Goal: Information Seeking & Learning: Learn about a topic

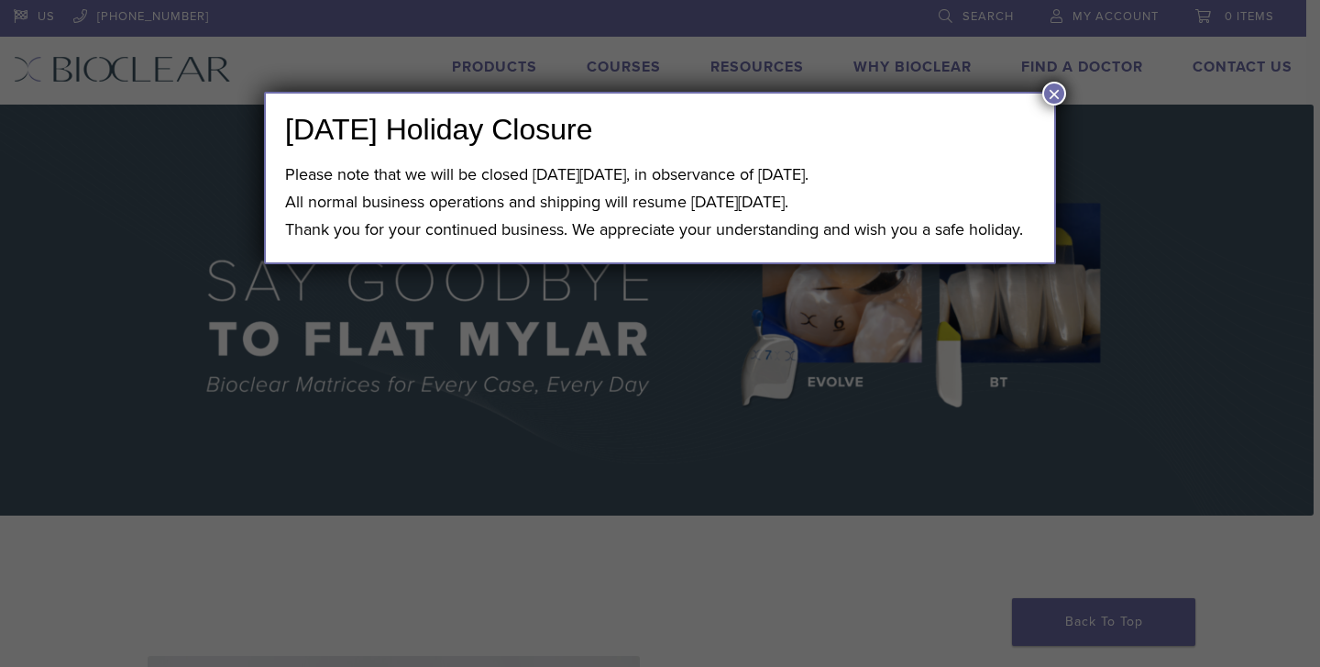
click at [1055, 87] on button "×" at bounding box center [1055, 94] width 24 height 24
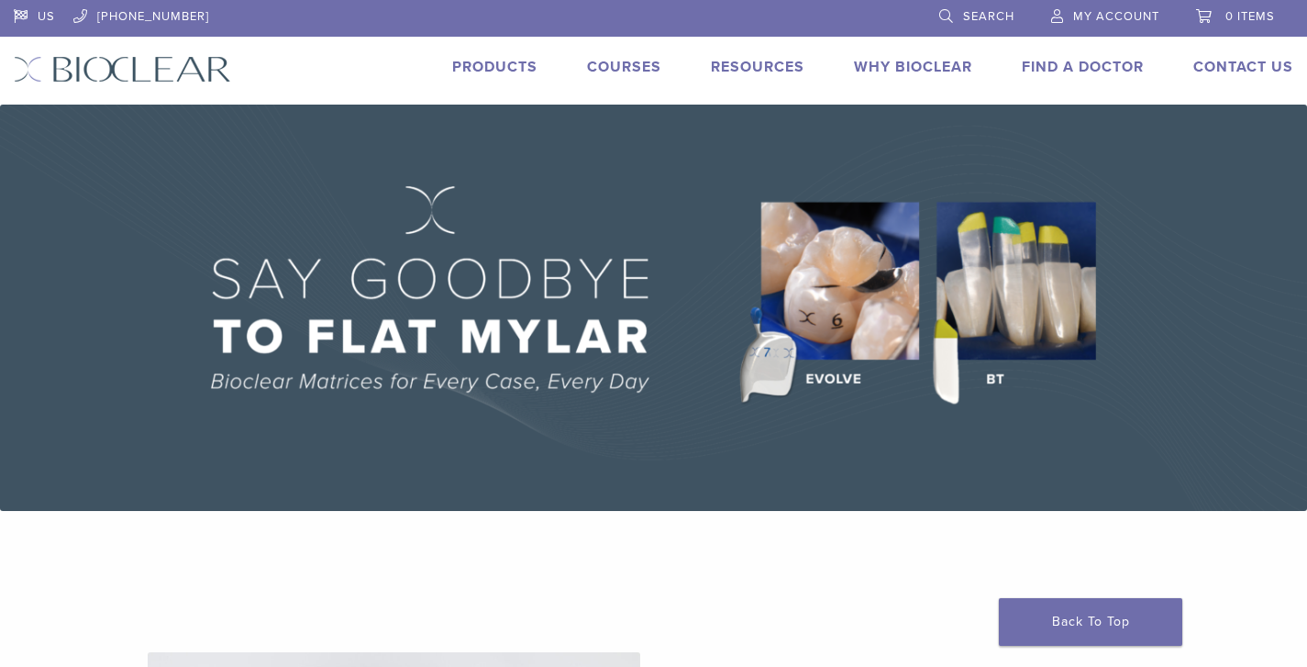
click at [736, 273] on img at bounding box center [653, 308] width 1307 height 406
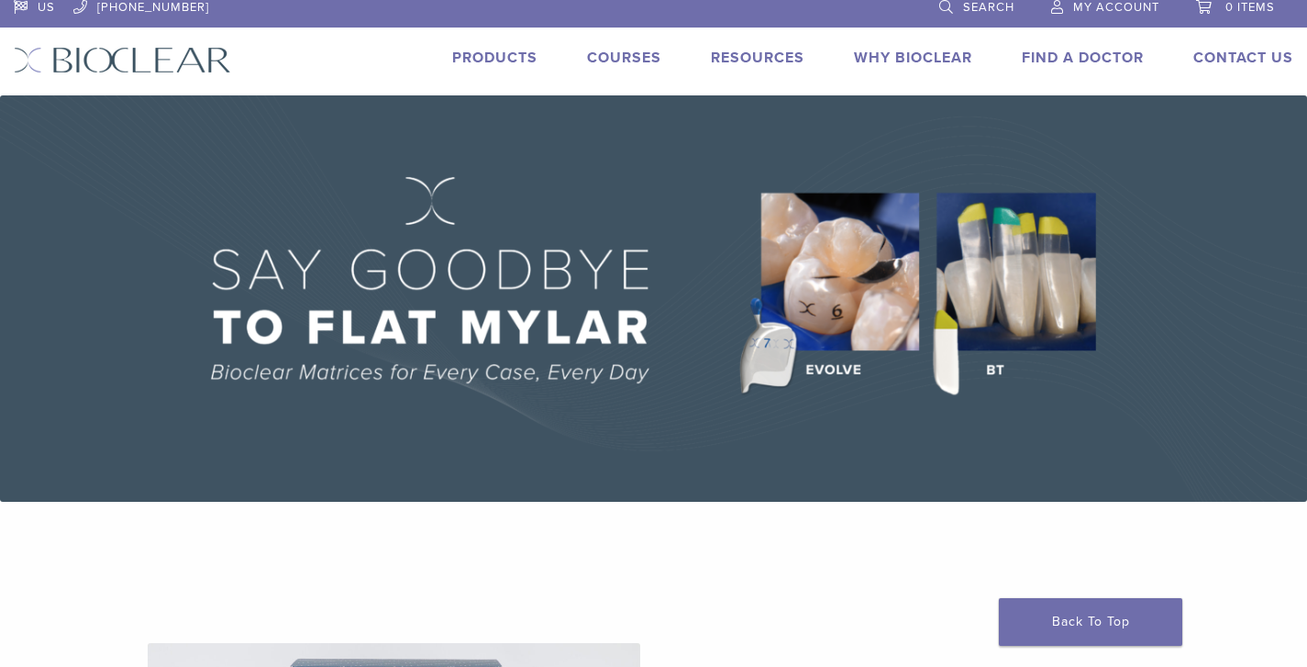
scroll to position [11, 0]
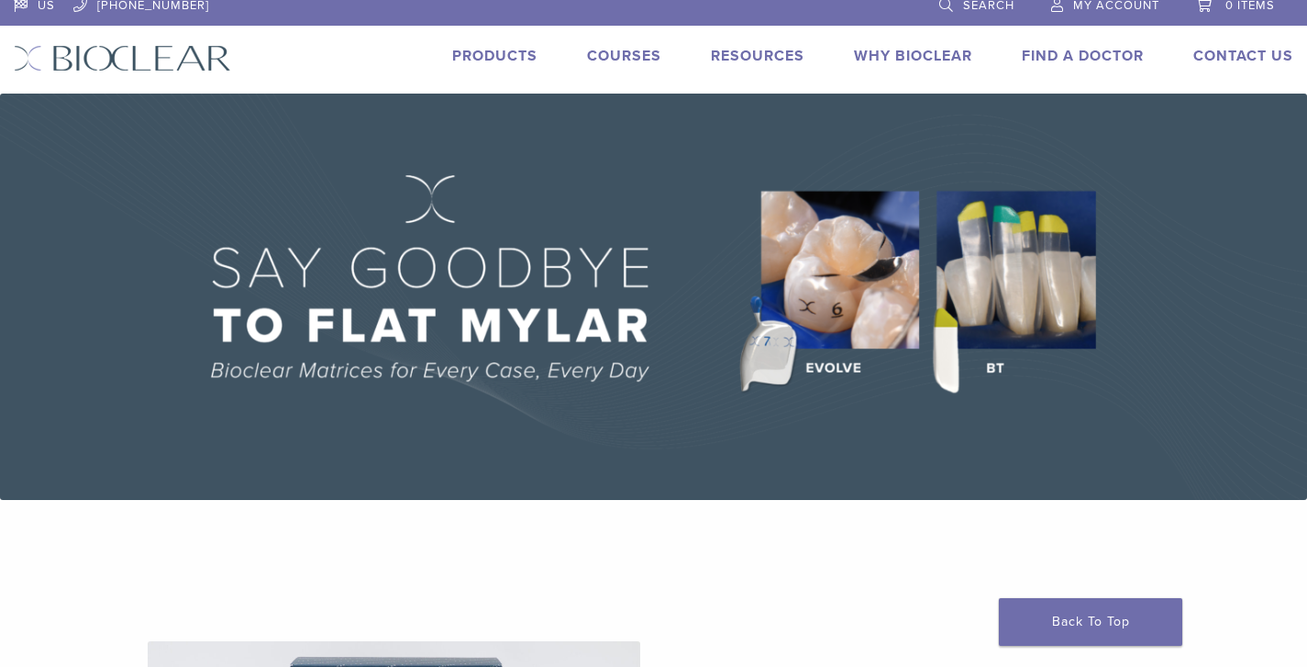
click at [856, 300] on img at bounding box center [653, 297] width 1307 height 406
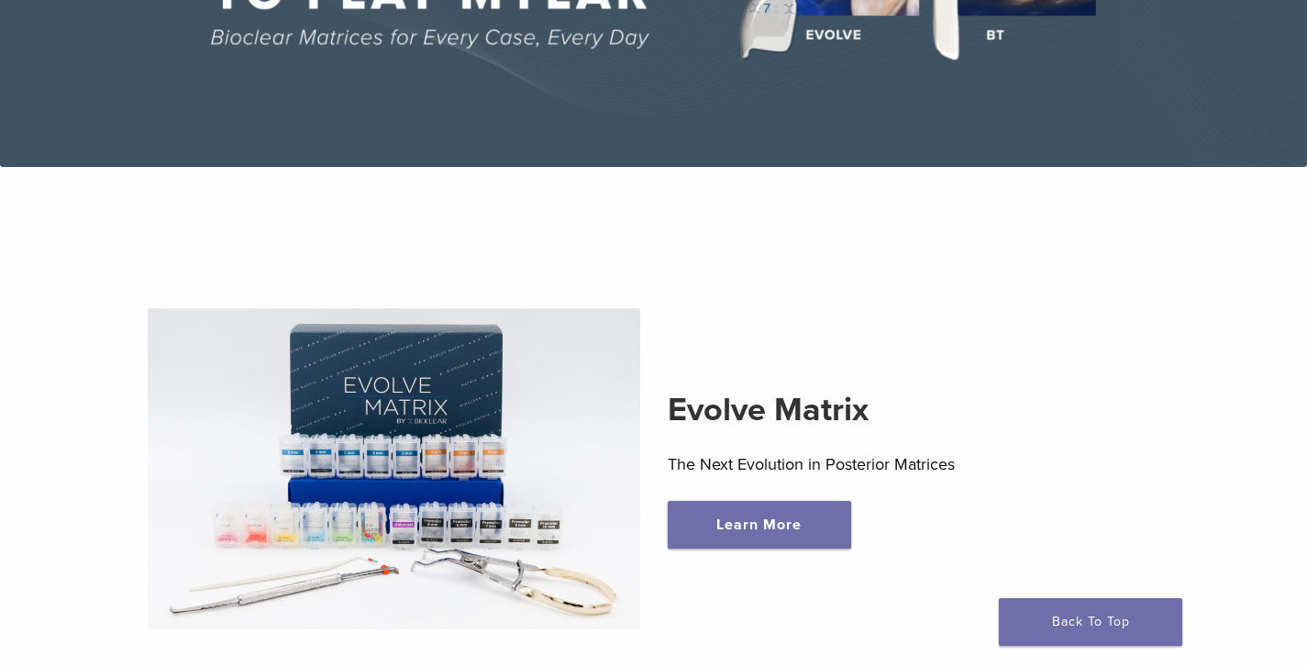
scroll to position [466, 0]
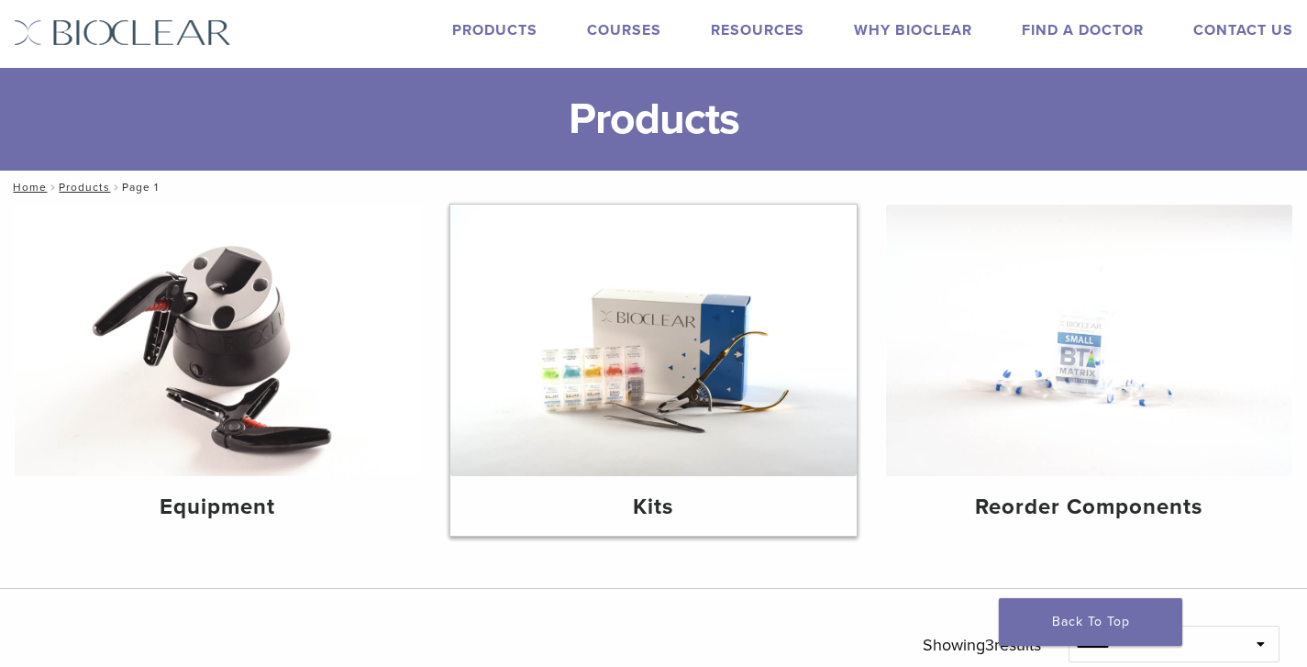
scroll to position [89, 0]
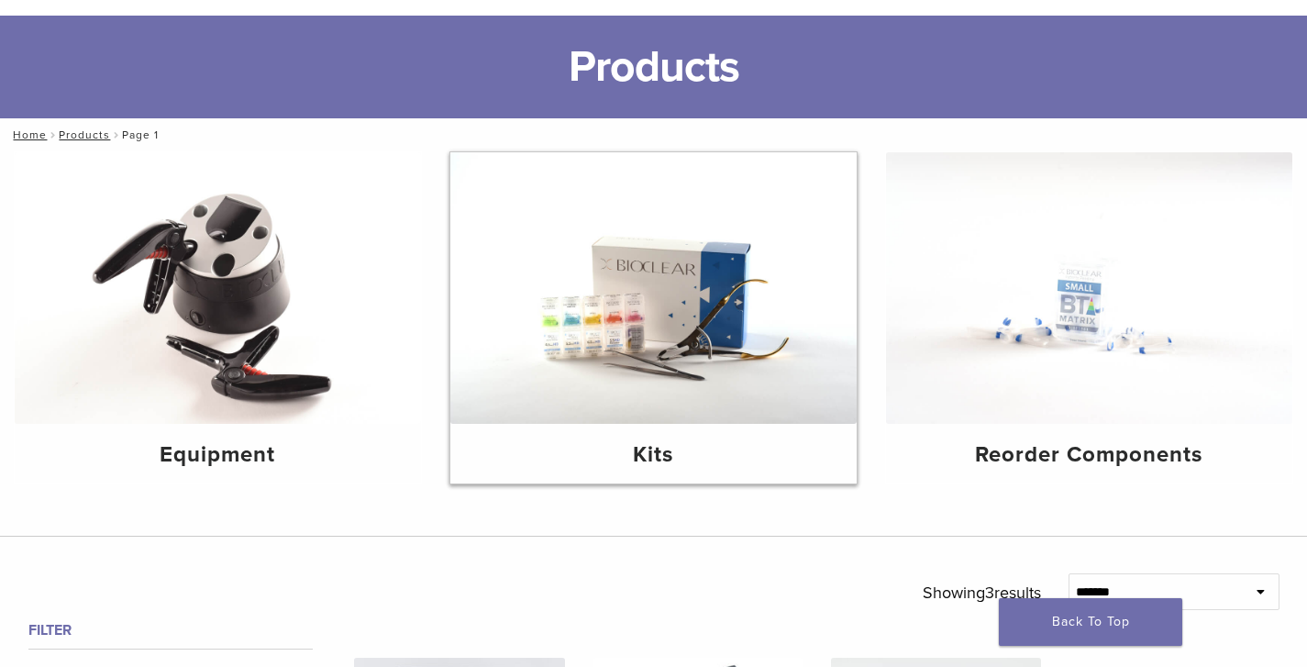
click at [753, 311] on img at bounding box center [653, 287] width 406 height 271
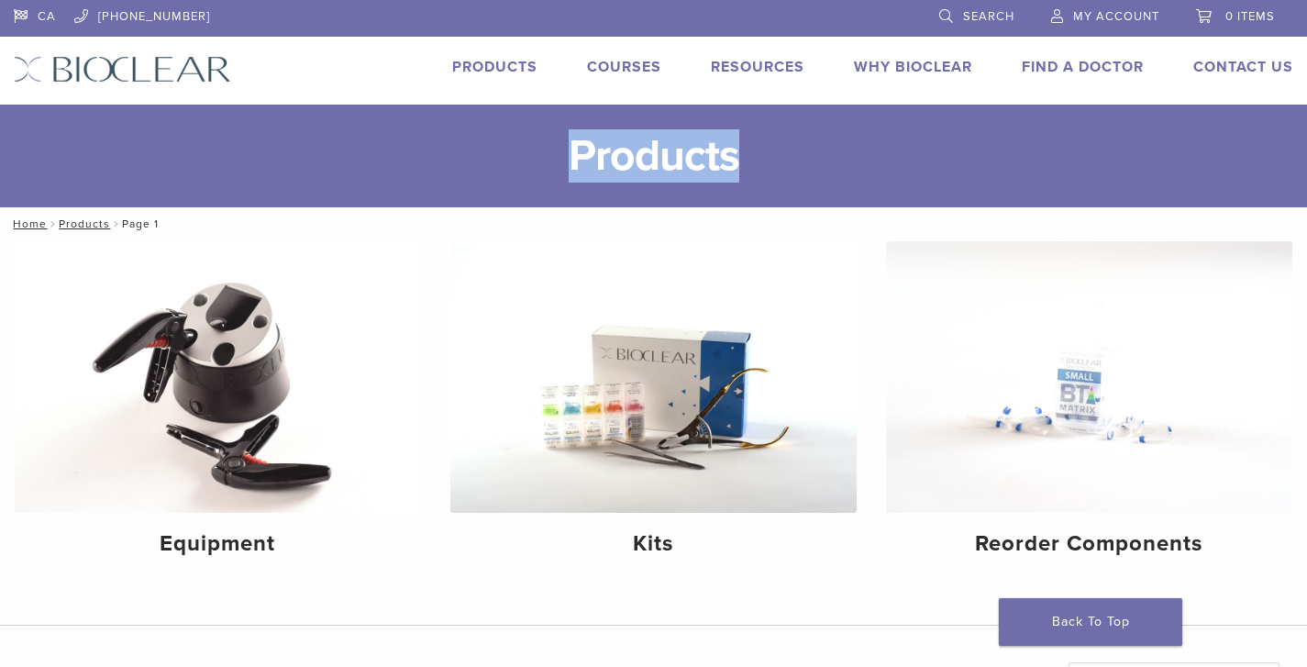
drag, startPoint x: 739, startPoint y: 153, endPoint x: 571, endPoint y: 138, distance: 168.4
click at [571, 138] on h1 "Products" at bounding box center [653, 156] width 1307 height 103
click at [911, 135] on h1 "Products" at bounding box center [653, 156] width 1307 height 103
click at [917, 69] on link "Why Bioclear" at bounding box center [913, 67] width 118 height 18
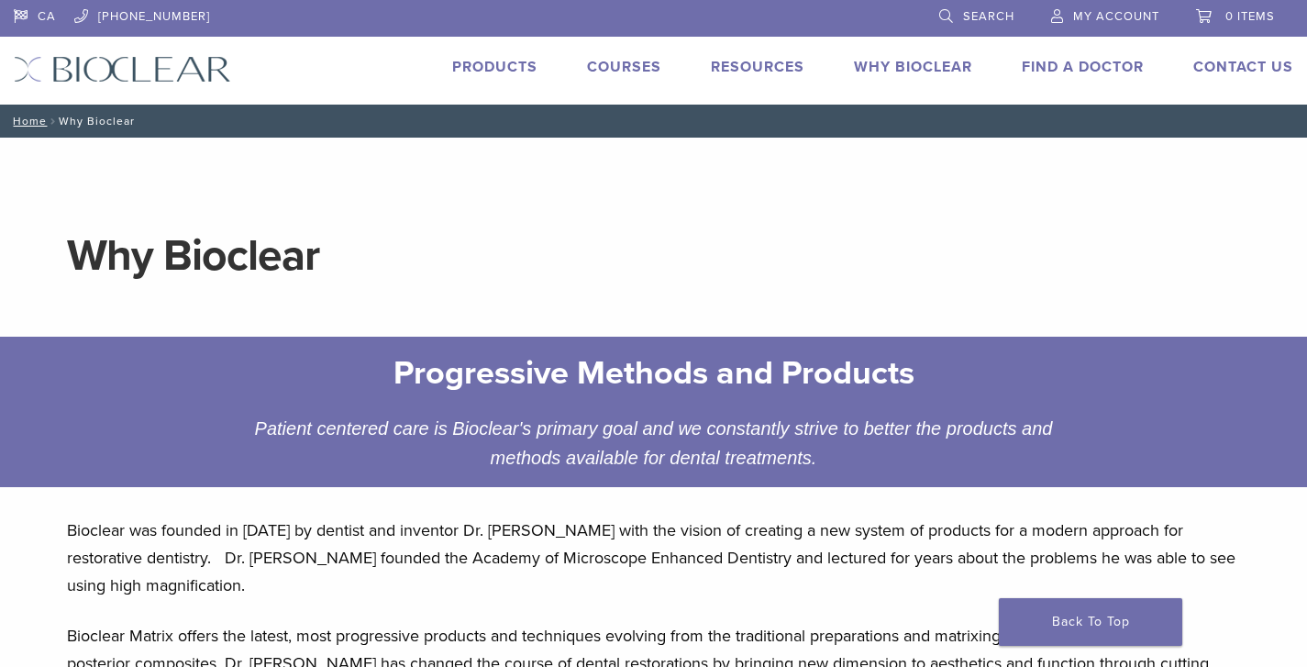
scroll to position [19, 0]
